Goal: Transaction & Acquisition: Subscribe to service/newsletter

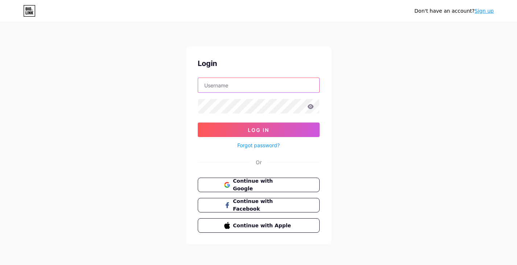
type input "Contact@strazipentruoameni.net"
click at [273, 85] on input "Contact@strazipentruoameni.net" at bounding box center [258, 85] width 121 height 15
paste input "[EMAIL_ADDRESS][DOMAIN_NAME]"
type input "[EMAIL_ADDRESS][DOMAIN_NAME]"
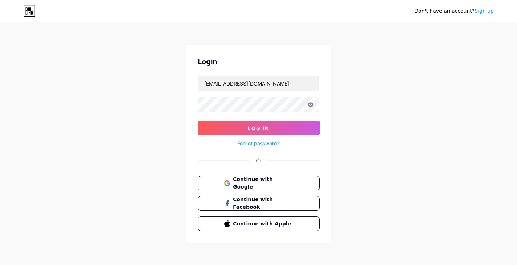
click at [481, 9] on link "Sign up" at bounding box center [483, 11] width 19 height 6
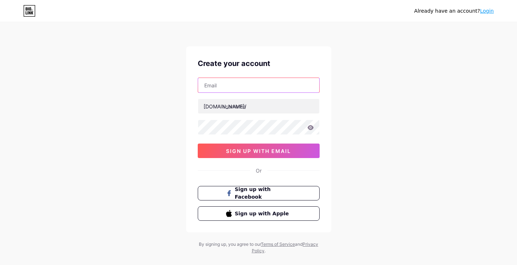
click at [215, 81] on input "text" at bounding box center [258, 85] width 121 height 15
paste input "[EMAIL_ADDRESS][DOMAIN_NAME]"
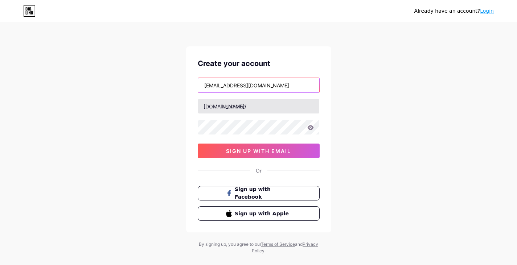
type input "[EMAIL_ADDRESS][DOMAIN_NAME]"
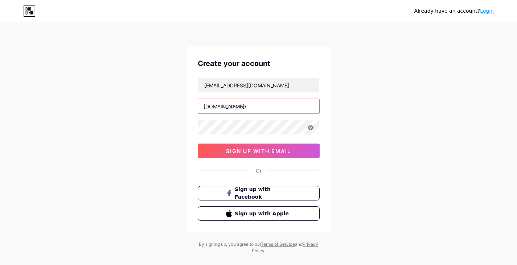
click at [240, 104] on input "text" at bounding box center [258, 106] width 121 height 15
type input "sindicatfspub"
click at [142, 0] on html "Already have an account? Login Create your account sindicat.sp.ub@gmail.com bio…" at bounding box center [258, 138] width 517 height 277
click at [180, 123] on div "Already have an account? Login Create your account sindicat.sp.ub@gmail.com bio…" at bounding box center [258, 138] width 517 height 277
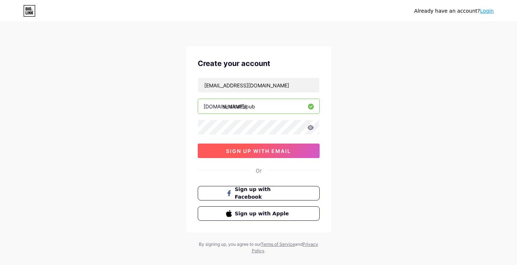
click at [258, 156] on button "sign up with email" at bounding box center [259, 151] width 122 height 15
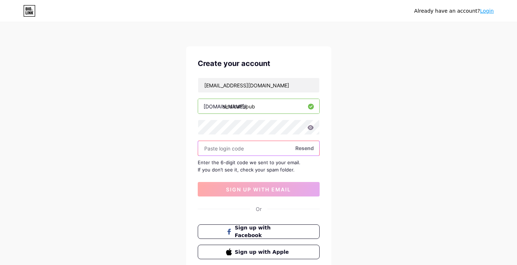
paste input "572209"
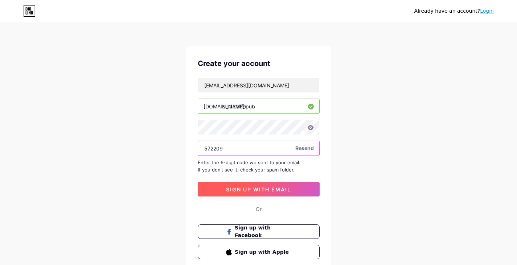
type input "572209"
click at [262, 190] on span "sign up with email" at bounding box center [258, 189] width 65 height 6
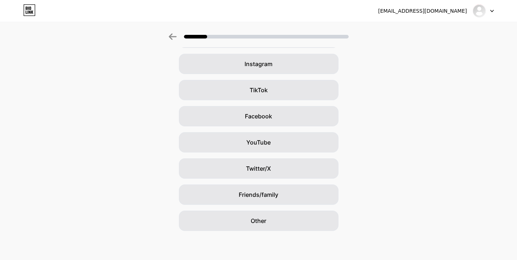
scroll to position [53, 2]
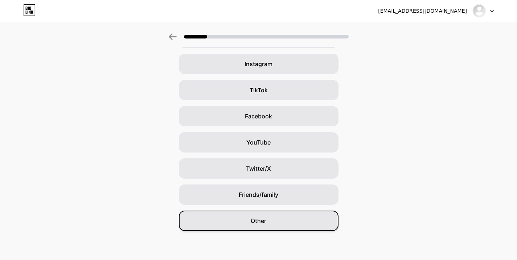
click at [273, 221] on div "Other" at bounding box center [259, 220] width 160 height 20
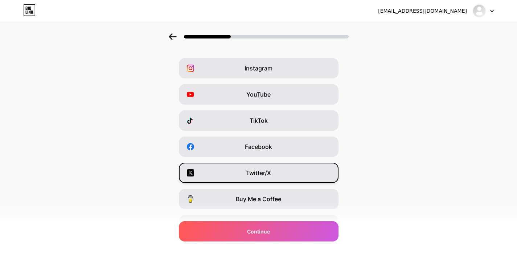
scroll to position [0, 0]
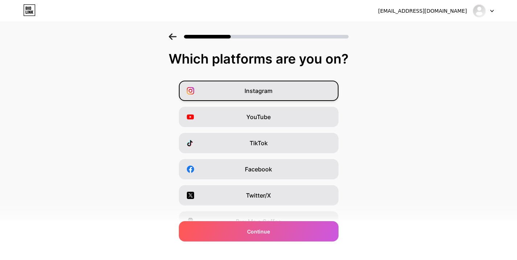
click at [269, 89] on span "Instagram" at bounding box center [258, 90] width 28 height 9
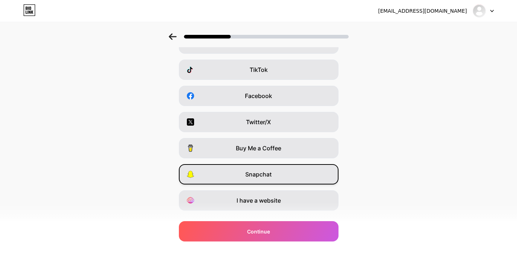
scroll to position [89, 5]
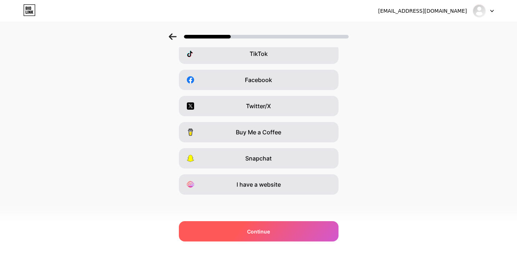
click at [265, 229] on span "Continue" at bounding box center [258, 231] width 23 height 8
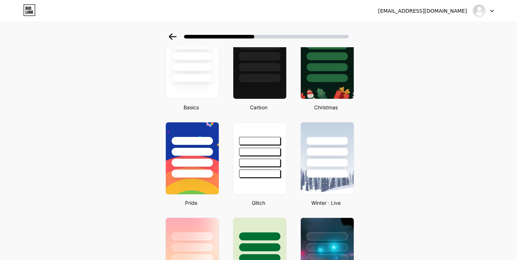
scroll to position [0, 5]
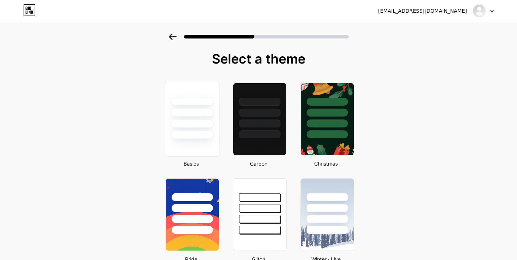
click at [198, 125] on div at bounding box center [192, 123] width 42 height 8
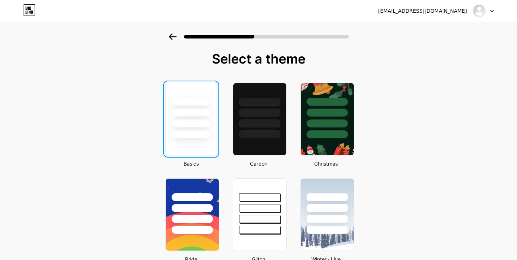
scroll to position [0, 0]
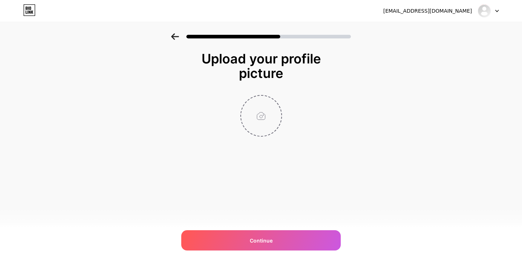
click at [252, 116] on input "file" at bounding box center [261, 116] width 40 height 40
type input "C:\fakepath\Logo.webp"
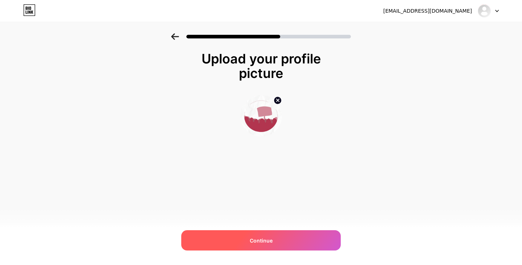
click at [274, 234] on div "Continue" at bounding box center [261, 240] width 160 height 20
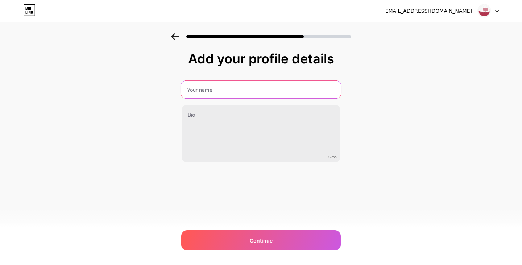
click at [274, 91] on input "text" at bounding box center [261, 89] width 160 height 17
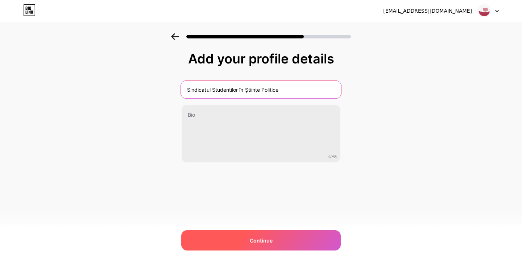
type input "Sindicatul Studenților în Științe Politice"
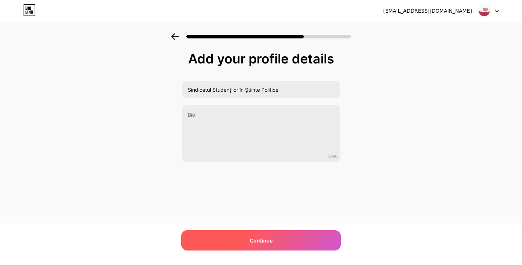
click at [269, 244] on div "Continue" at bounding box center [261, 240] width 160 height 20
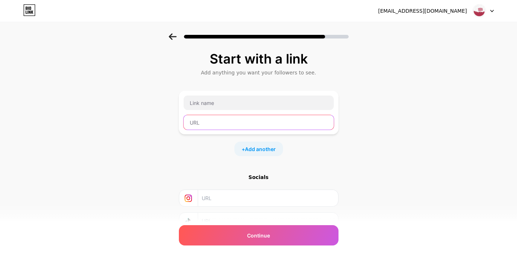
click at [269, 116] on input "text" at bounding box center [258, 122] width 150 height 15
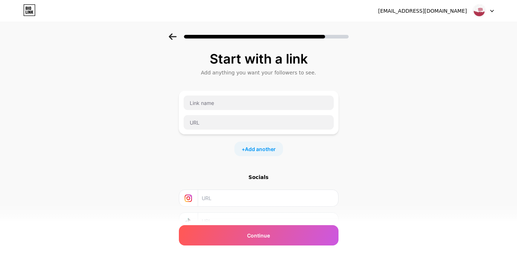
click at [261, 193] on input "text" at bounding box center [268, 198] width 132 height 16
paste input "https://www.instagram.com/sindicat.fspub/"
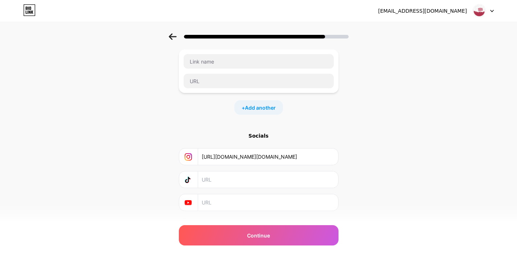
scroll to position [42, 0]
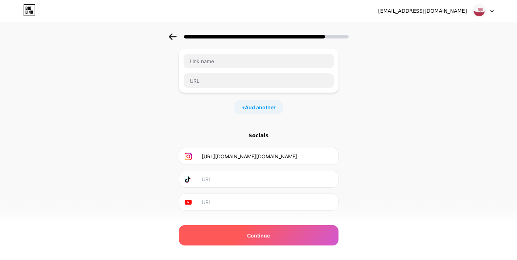
type input "https://www.instagram.com/sindicat.fspub/"
click at [246, 238] on div "Continue" at bounding box center [259, 235] width 160 height 20
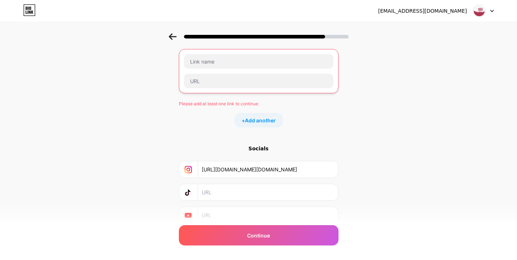
scroll to position [0, 0]
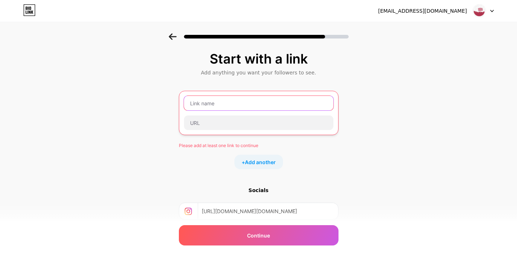
click at [228, 103] on input "text" at bounding box center [258, 103] width 149 height 15
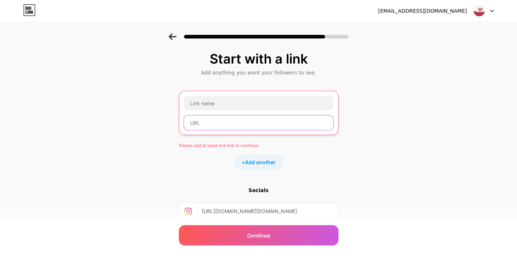
click at [236, 125] on input "text" at bounding box center [258, 122] width 149 height 15
paste input "https://fsp.unibuc.ro/"
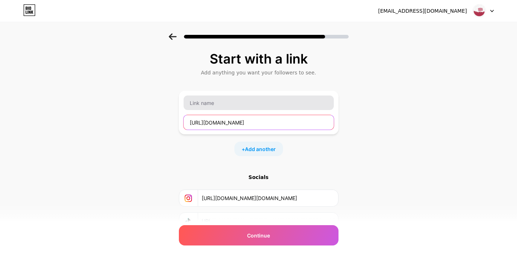
type input "https://fsp.unibuc.ro/"
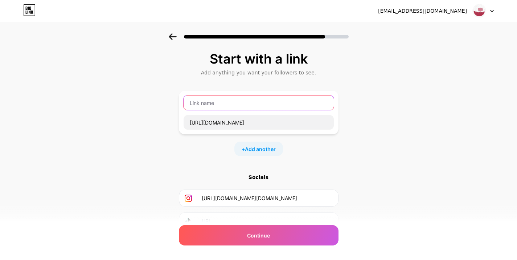
click at [214, 103] on input "text" at bounding box center [258, 102] width 150 height 15
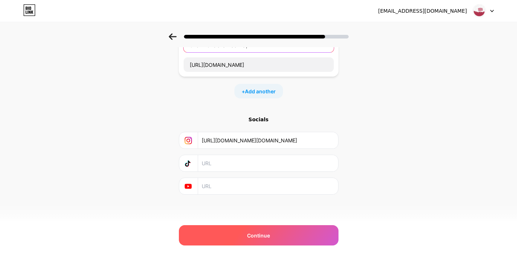
type input "Site-ul Oficial al Facultății"
click at [248, 240] on div "Continue" at bounding box center [259, 235] width 160 height 20
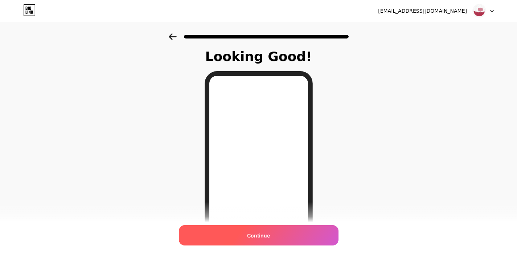
scroll to position [2, 0]
click at [262, 236] on span "Continue" at bounding box center [258, 235] width 23 height 8
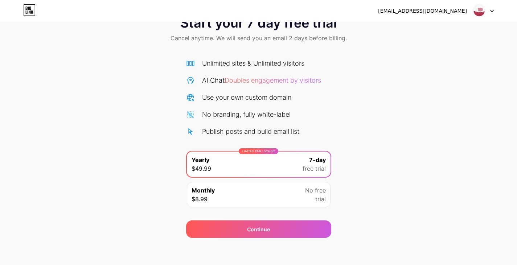
scroll to position [25, 0]
click at [291, 192] on div "Monthly $8.99 No free trial" at bounding box center [259, 194] width 144 height 25
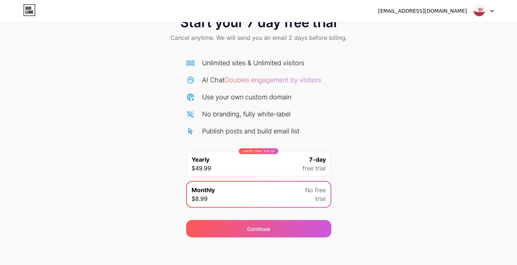
click at [291, 170] on div "LIMITED TIME : 50% off Yearly $49.99 7-day free trial" at bounding box center [259, 163] width 144 height 25
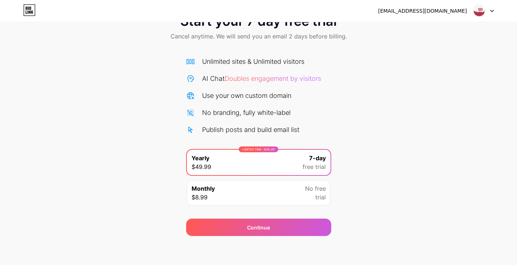
scroll to position [0, 0]
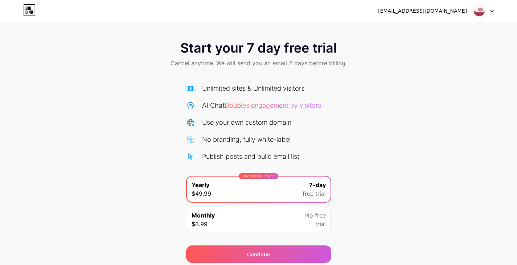
click at [30, 17] on link at bounding box center [29, 10] width 12 height 13
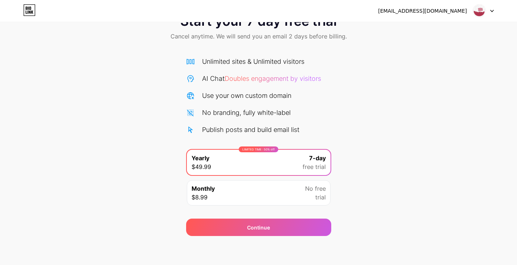
click at [253, 216] on div "Continue" at bounding box center [258, 223] width 145 height 26
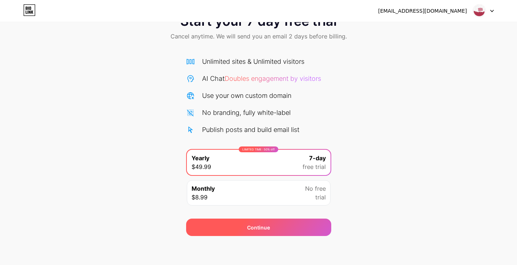
click at [264, 225] on div "Continue" at bounding box center [258, 228] width 23 height 8
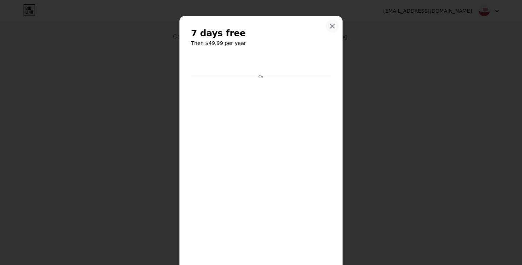
click at [330, 26] on icon at bounding box center [333, 26] width 6 height 6
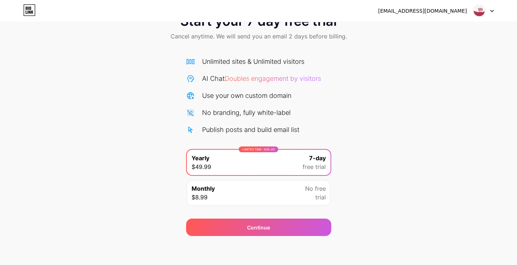
scroll to position [0, 0]
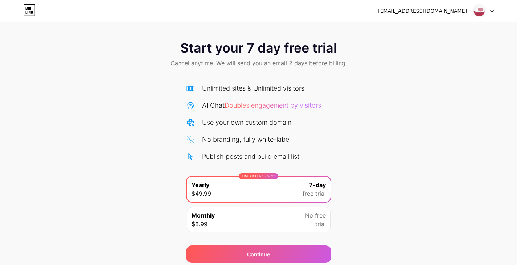
click at [430, 9] on div "[EMAIL_ADDRESS][DOMAIN_NAME]" at bounding box center [422, 11] width 89 height 8
click at [489, 11] on div at bounding box center [482, 10] width 21 height 13
click at [437, 6] on div "[EMAIL_ADDRESS][DOMAIN_NAME]" at bounding box center [436, 10] width 116 height 13
drag, startPoint x: 224, startPoint y: 61, endPoint x: 319, endPoint y: 61, distance: 94.6
click at [319, 61] on span "Cancel anytime. We will send you an email 2 days before billing." at bounding box center [258, 63] width 176 height 9
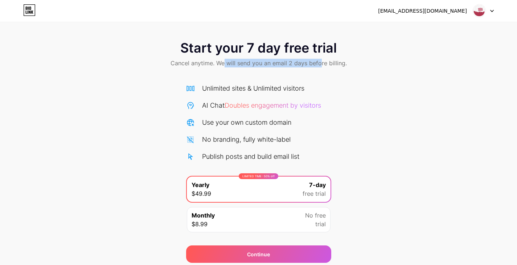
click at [319, 61] on span "Cancel anytime. We will send you an email 2 days before billing." at bounding box center [258, 63] width 176 height 9
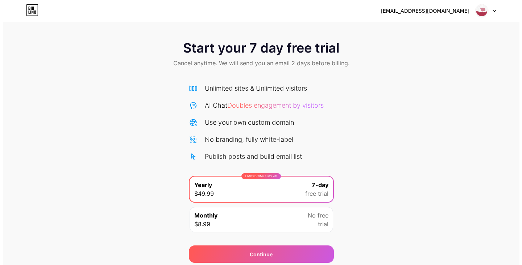
scroll to position [27, 0]
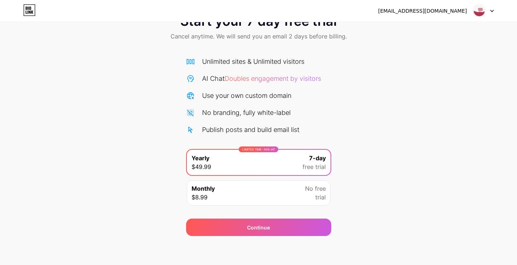
click at [229, 186] on div "Monthly $8.99 No free trial" at bounding box center [259, 192] width 144 height 25
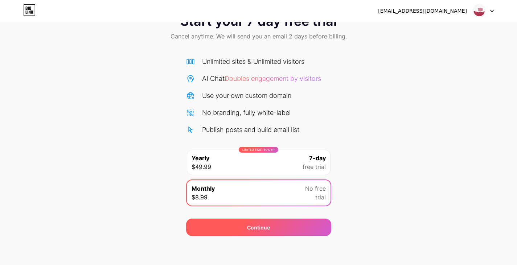
click at [248, 224] on div "Continue" at bounding box center [258, 228] width 23 height 8
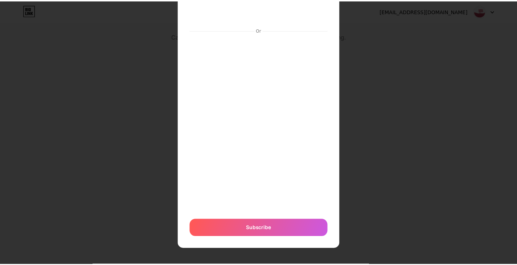
scroll to position [0, 0]
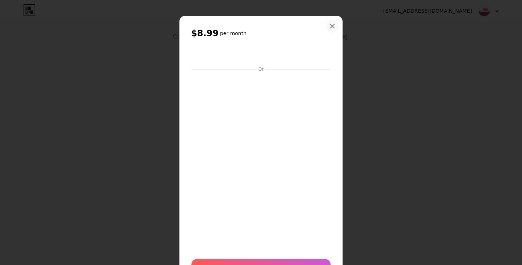
click at [330, 28] on icon at bounding box center [333, 26] width 6 height 6
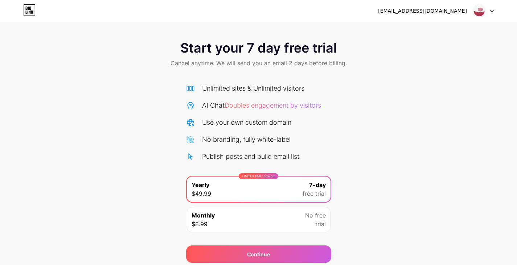
click at [265, 109] on div "AI Chat Doubles engagement by visitors" at bounding box center [261, 105] width 119 height 10
click at [243, 100] on div "AI Chat Doubles engagement by visitors" at bounding box center [261, 105] width 119 height 10
click at [24, 12] on icon at bounding box center [29, 10] width 11 height 11
click at [24, 10] on icon at bounding box center [29, 10] width 12 height 12
click at [448, 13] on div "[EMAIL_ADDRESS][DOMAIN_NAME]" at bounding box center [422, 11] width 89 height 8
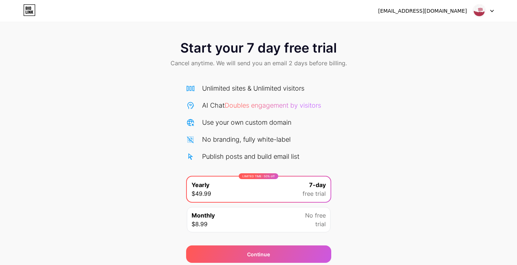
click at [485, 12] on img at bounding box center [479, 11] width 14 height 14
click at [460, 5] on div "[EMAIL_ADDRESS][DOMAIN_NAME]" at bounding box center [436, 10] width 116 height 13
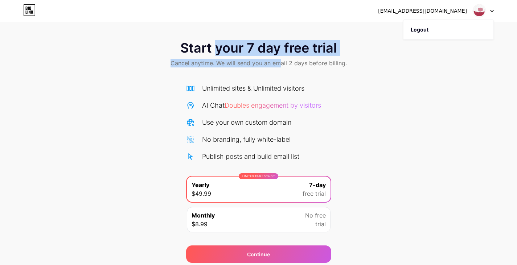
drag, startPoint x: 218, startPoint y: 49, endPoint x: 290, endPoint y: 56, distance: 72.2
click at [290, 56] on div "Start your 7 day free trial Cancel anytime. We will send you an email 2 days be…" at bounding box center [258, 54] width 517 height 43
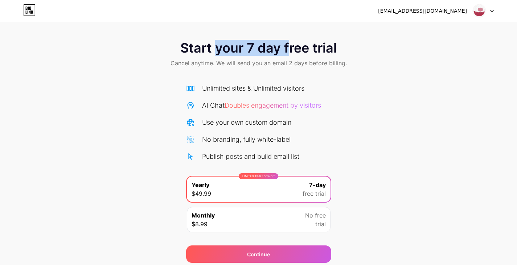
click at [290, 56] on div "Start your 7 day free trial Cancel anytime. We will send you an email 2 days be…" at bounding box center [258, 54] width 517 height 43
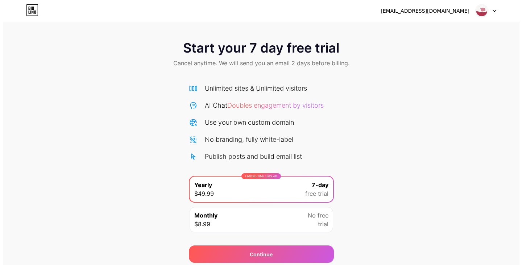
scroll to position [27, 0]
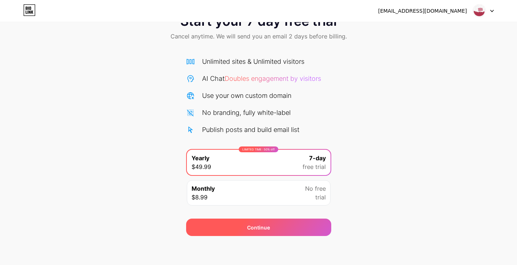
click at [240, 228] on div "Continue" at bounding box center [258, 227] width 145 height 17
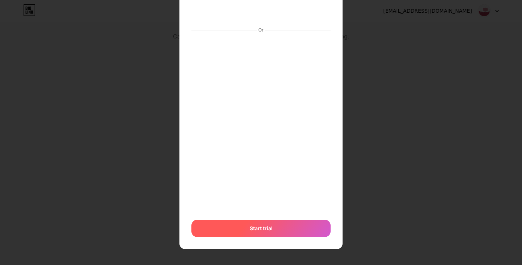
click at [257, 236] on div "Start trial" at bounding box center [260, 228] width 139 height 17
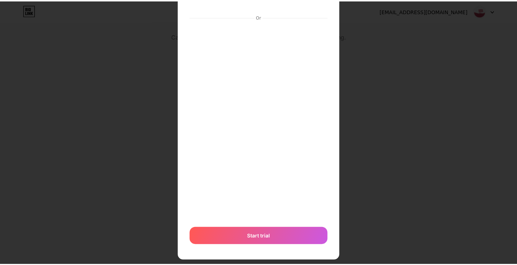
scroll to position [0, 0]
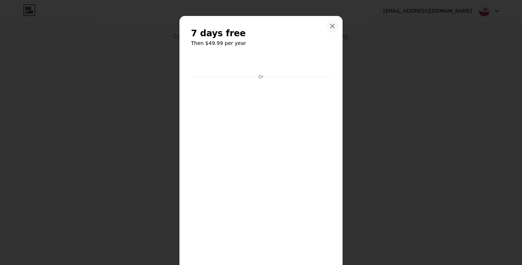
click at [332, 29] on div at bounding box center [332, 26] width 13 height 13
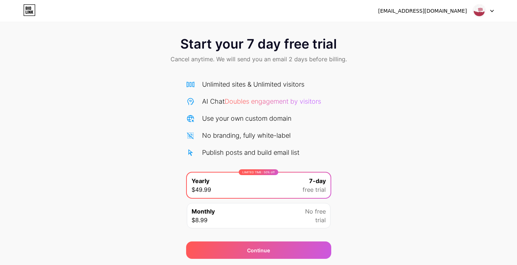
scroll to position [27, 0]
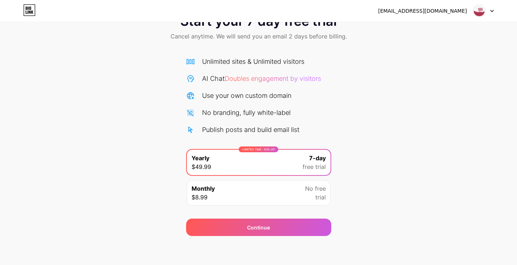
click at [280, 245] on div "sindicat.sp.ub@gmail.com Logout Link Copied Start your 7 day free trial Cancel …" at bounding box center [258, 119] width 517 height 292
click at [247, 251] on div "sindicat.sp.ub@gmail.com Logout Link Copied Start your 7 day free trial Cancel …" at bounding box center [258, 119] width 517 height 292
click at [265, 261] on div "sindicat.sp.ub@gmail.com Logout Link Copied Start your 7 day free trial Cancel …" at bounding box center [258, 119] width 517 height 292
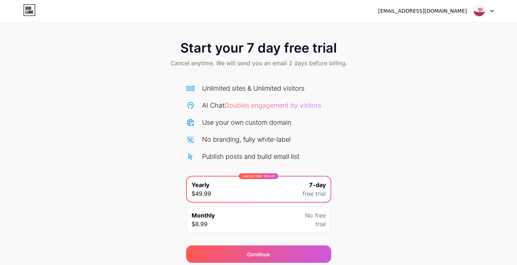
click at [265, 24] on div "Start your 7 day free trial Cancel anytime. We will send you an email 2 days be…" at bounding box center [258, 131] width 517 height 263
click at [265, 25] on div "Start your 7 day free trial Cancel anytime. We will send you an email 2 days be…" at bounding box center [258, 131] width 517 height 263
click at [434, 13] on div "[EMAIL_ADDRESS][DOMAIN_NAME]" at bounding box center [422, 11] width 89 height 8
click at [489, 9] on div at bounding box center [482, 10] width 21 height 13
click at [474, 12] on img at bounding box center [479, 11] width 14 height 14
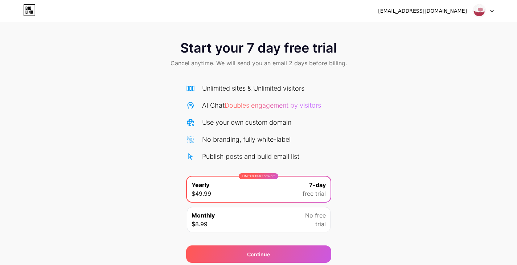
click at [36, 12] on div "sindicat.sp.ub@gmail.com Logout" at bounding box center [258, 10] width 517 height 13
click at [31, 12] on icon at bounding box center [29, 10] width 12 height 12
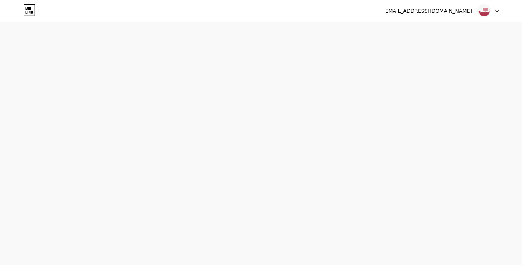
click at [31, 12] on icon at bounding box center [29, 10] width 12 height 12
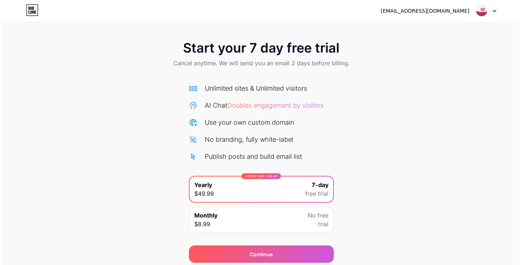
scroll to position [27, 0]
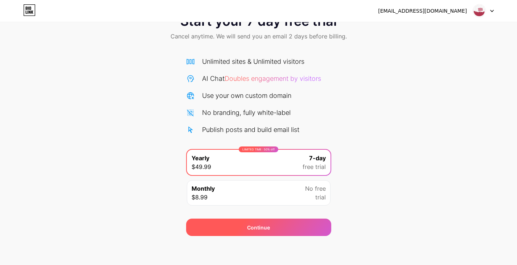
click at [241, 227] on div "Continue" at bounding box center [258, 227] width 145 height 17
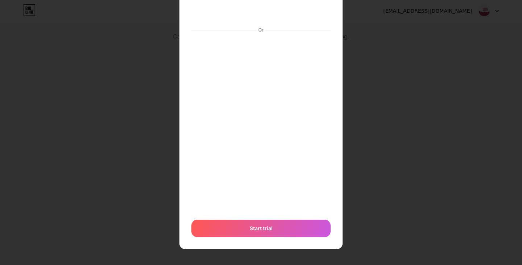
scroll to position [47, 0]
